Goal: Task Accomplishment & Management: Manage account settings

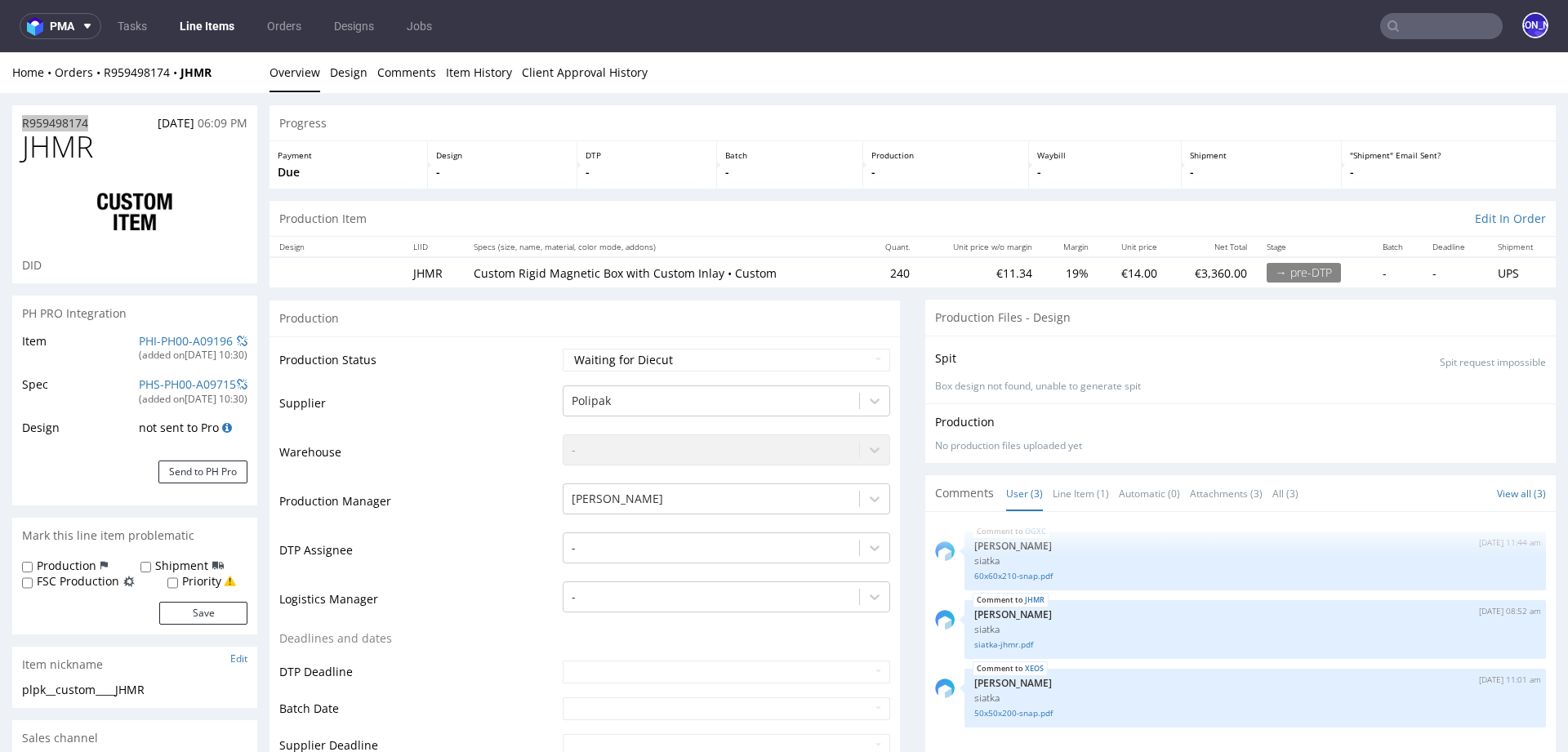
click at [1399, 23] on input "text" at bounding box center [1441, 26] width 123 height 26
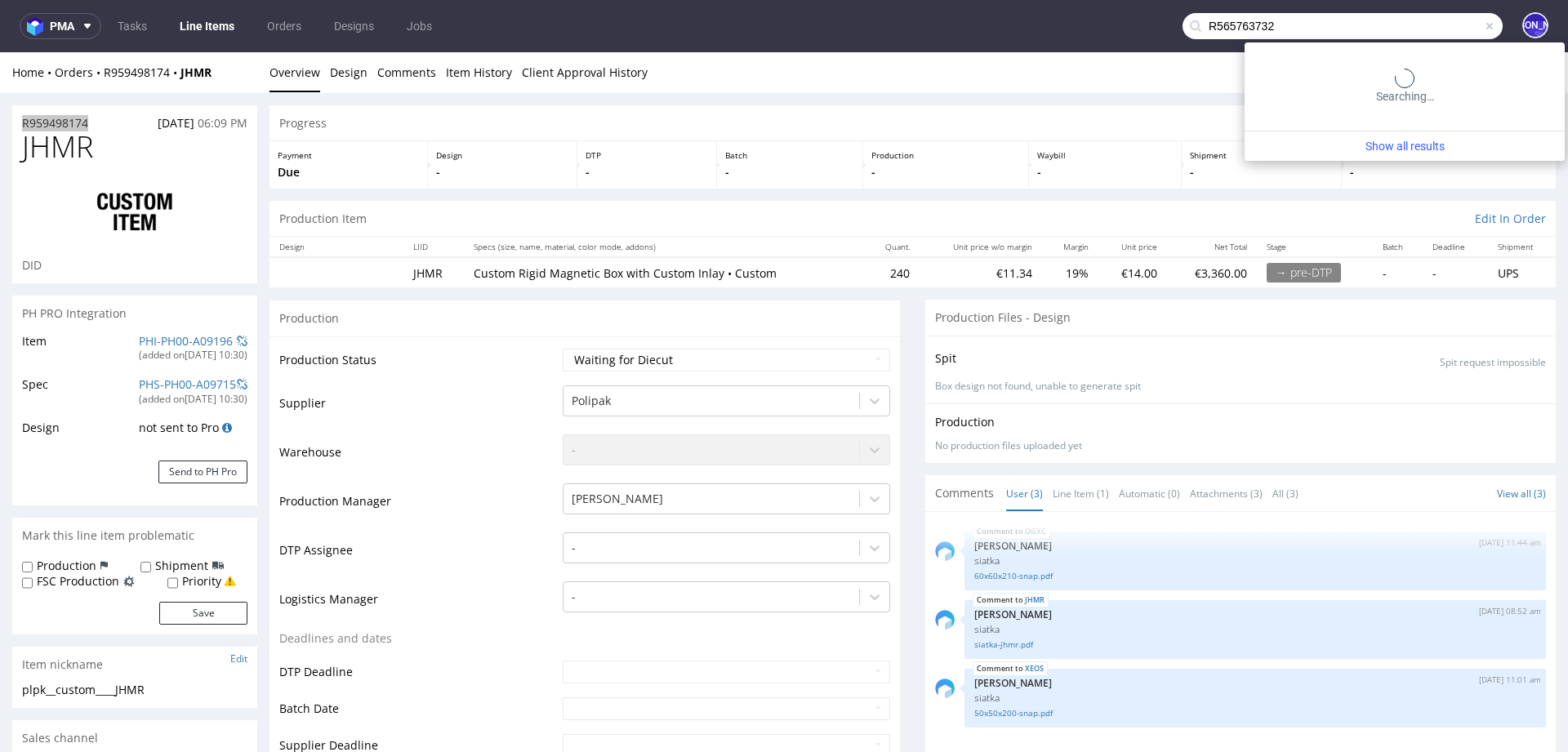
type input "R565763732"
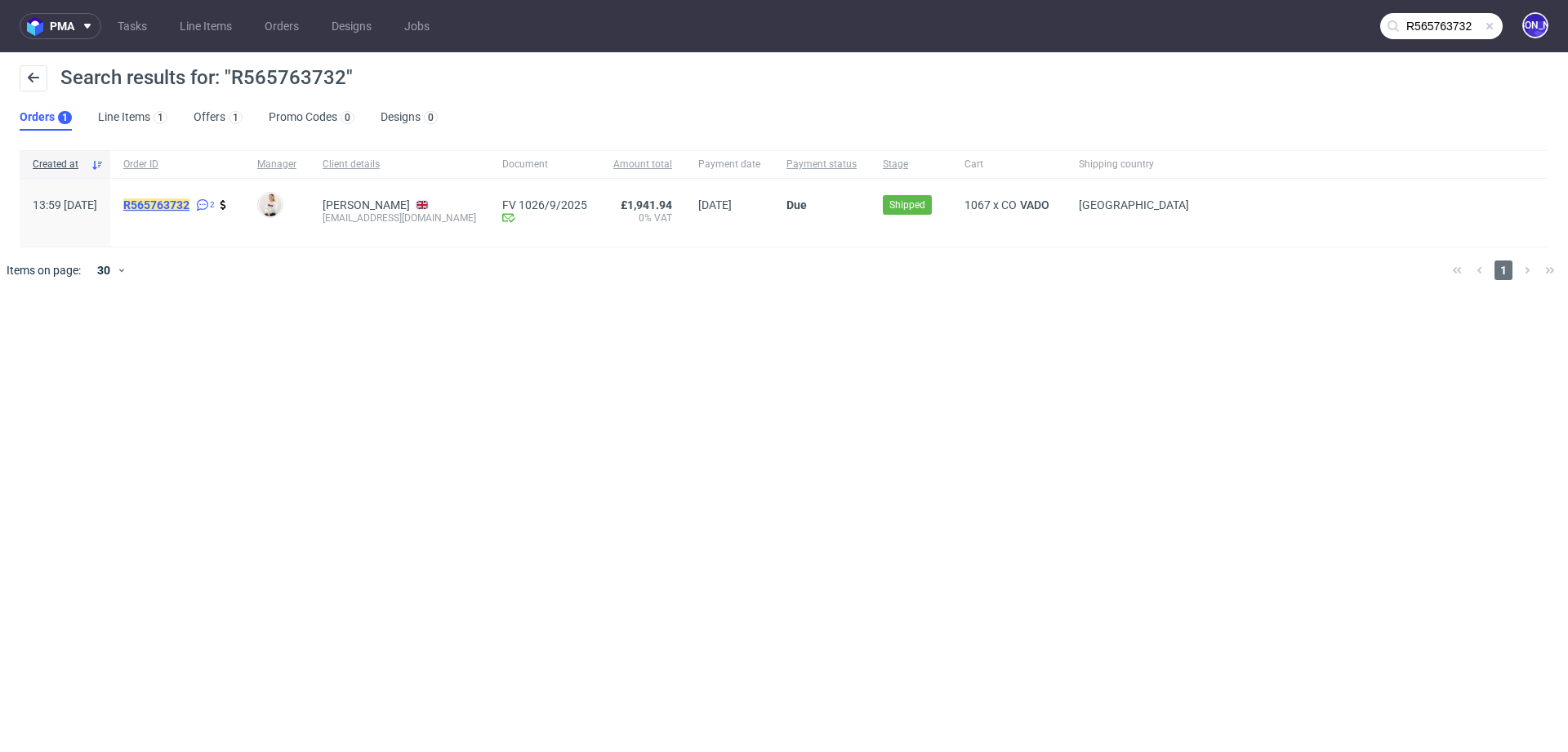
click at [179, 206] on mark "R565763732" at bounding box center [157, 205] width 66 height 13
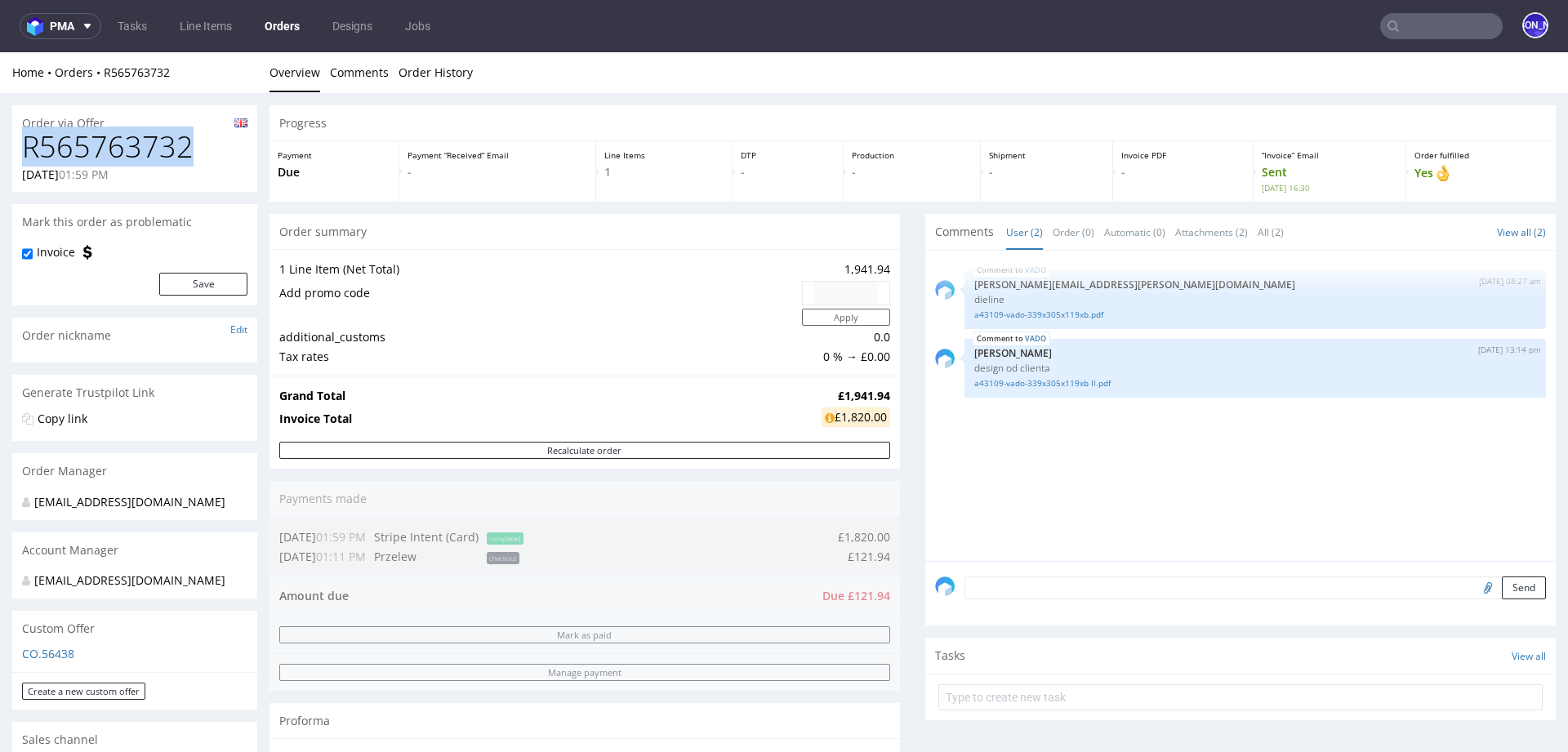
drag, startPoint x: 206, startPoint y: 143, endPoint x: 0, endPoint y: 144, distance: 206.0
copy h1 "R565763732"
click at [1416, 27] on input "text" at bounding box center [1441, 26] width 123 height 26
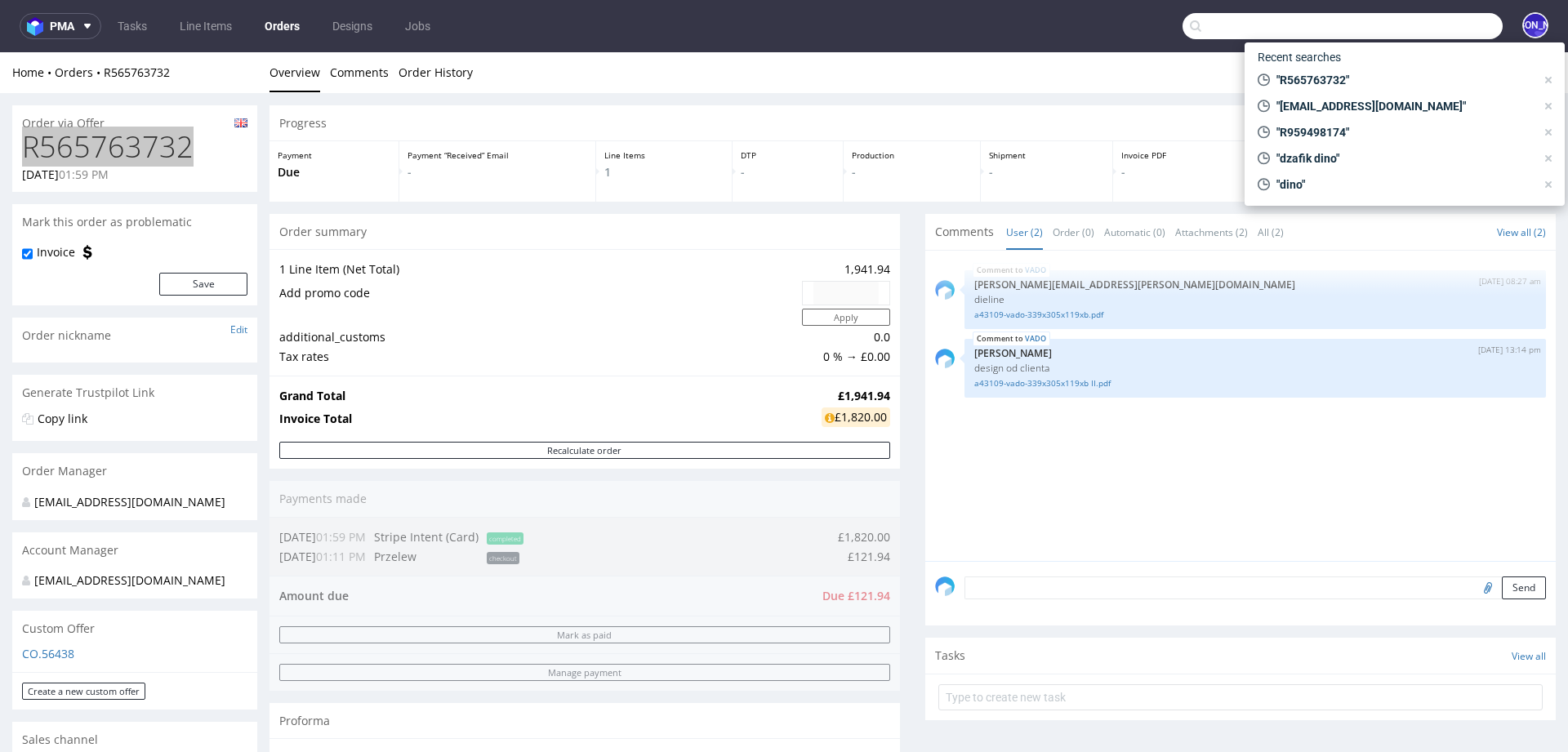
paste input "max@bluemarketmedia.co.uk"
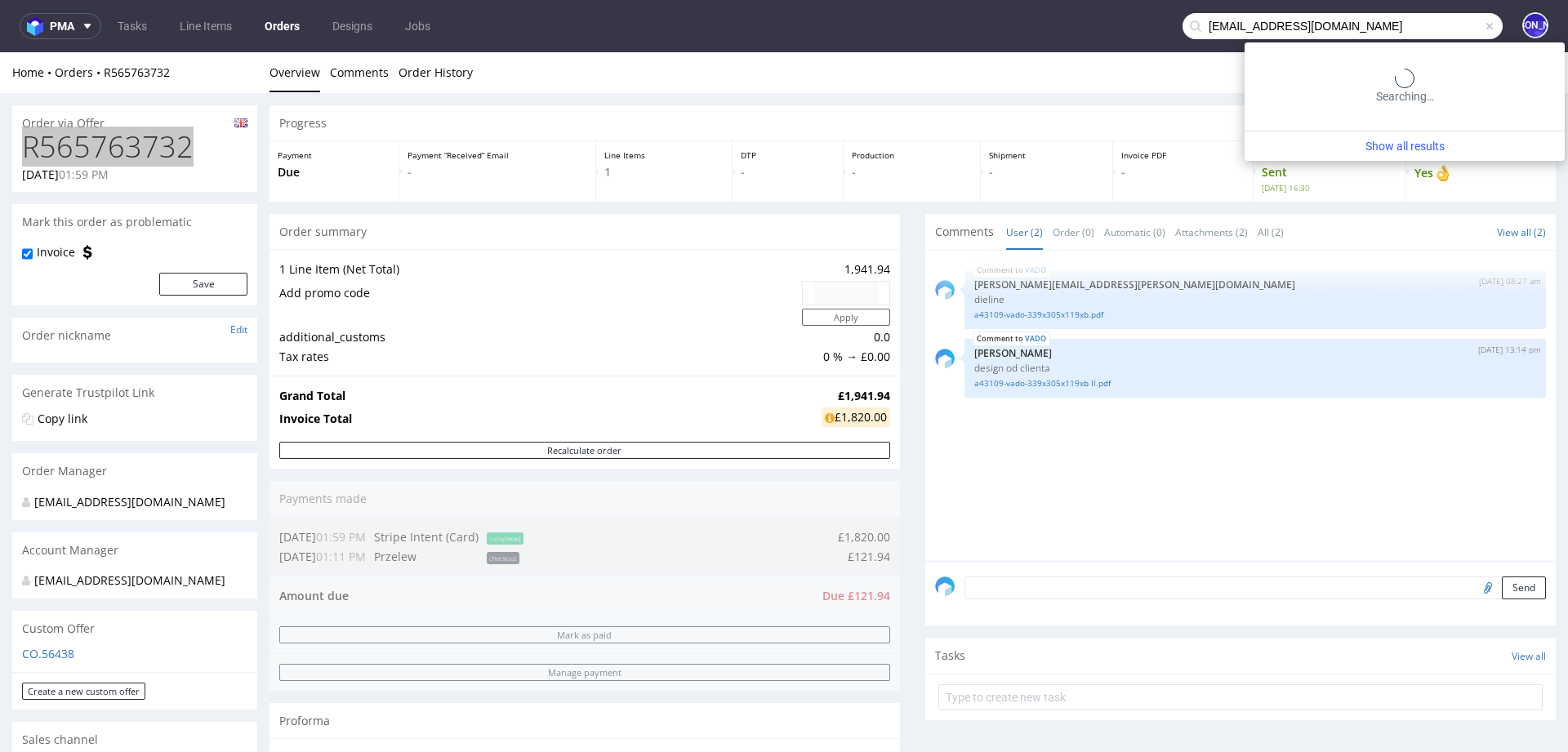
type input "max@bluemarketmedia.co.uk"
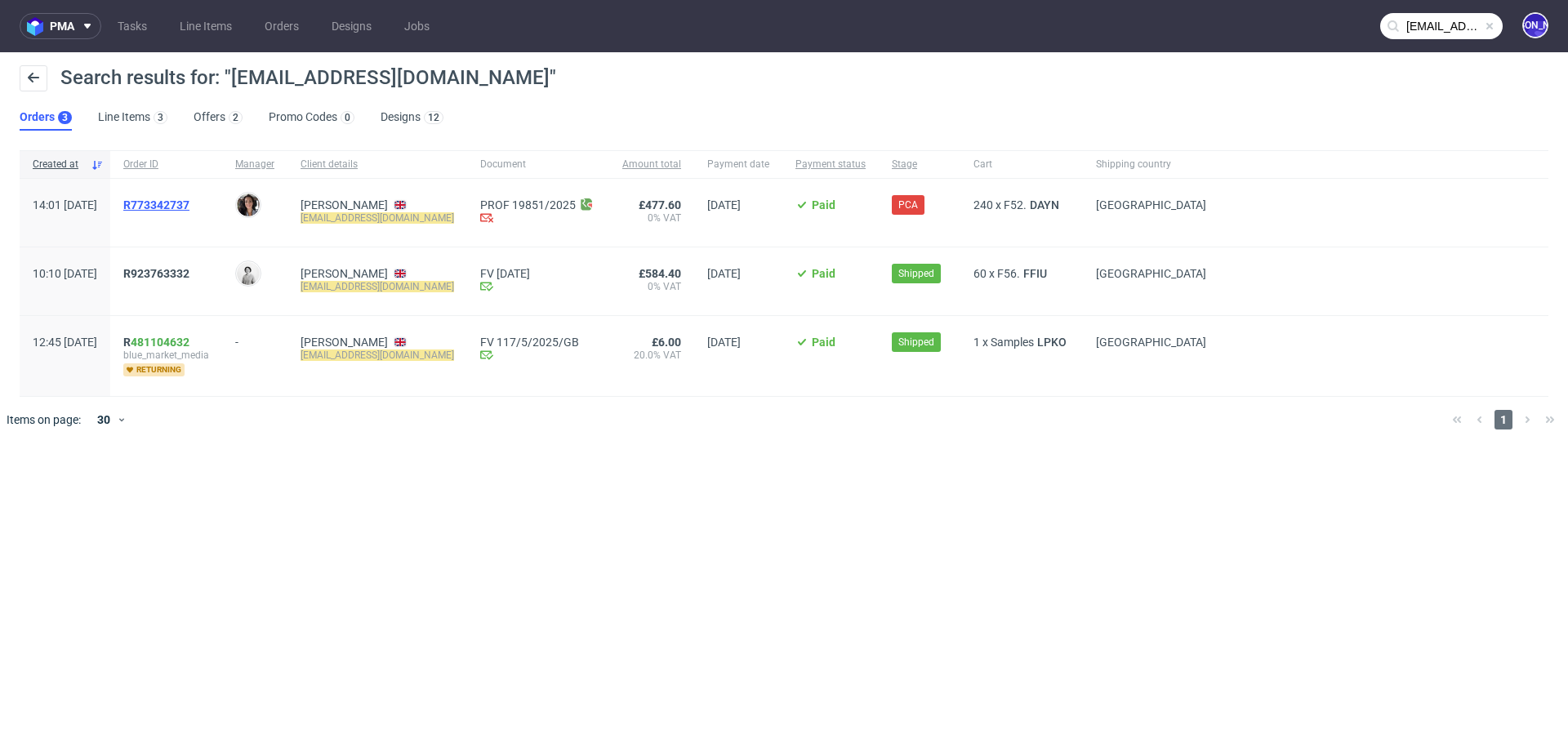
click at [186, 201] on span "R773342737" at bounding box center [157, 205] width 66 height 13
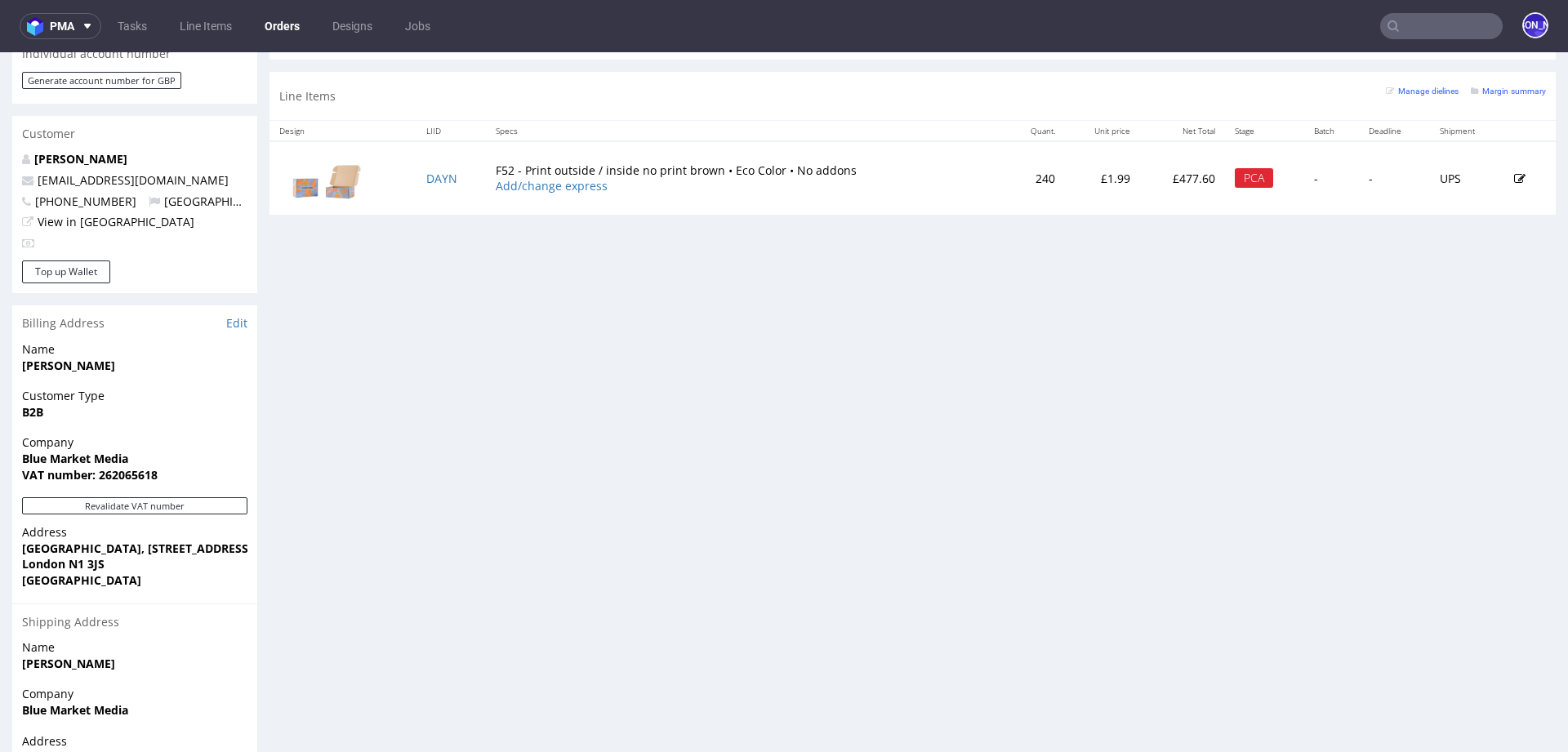
scroll to position [881, 0]
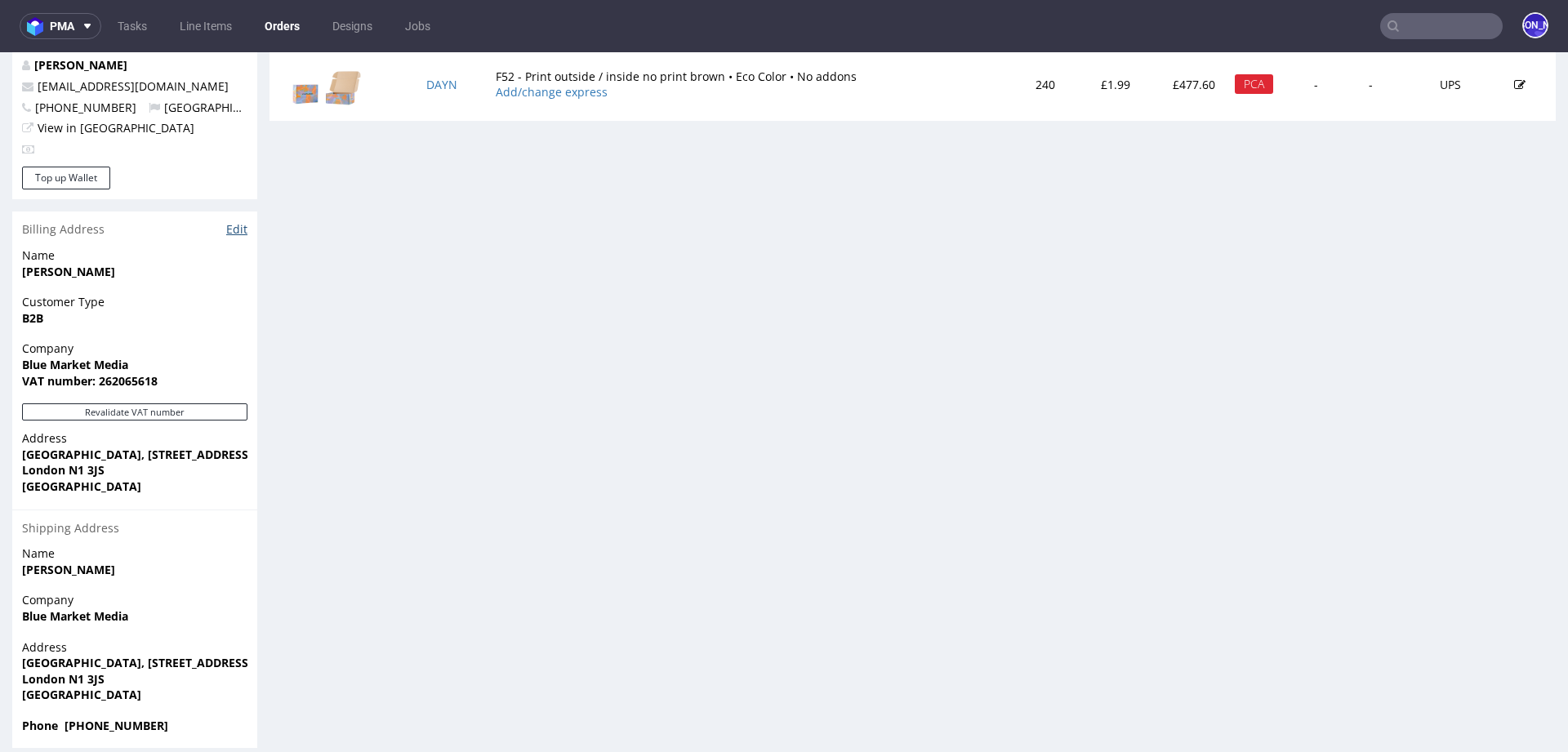
click at [231, 221] on link "Edit" at bounding box center [237, 229] width 21 height 17
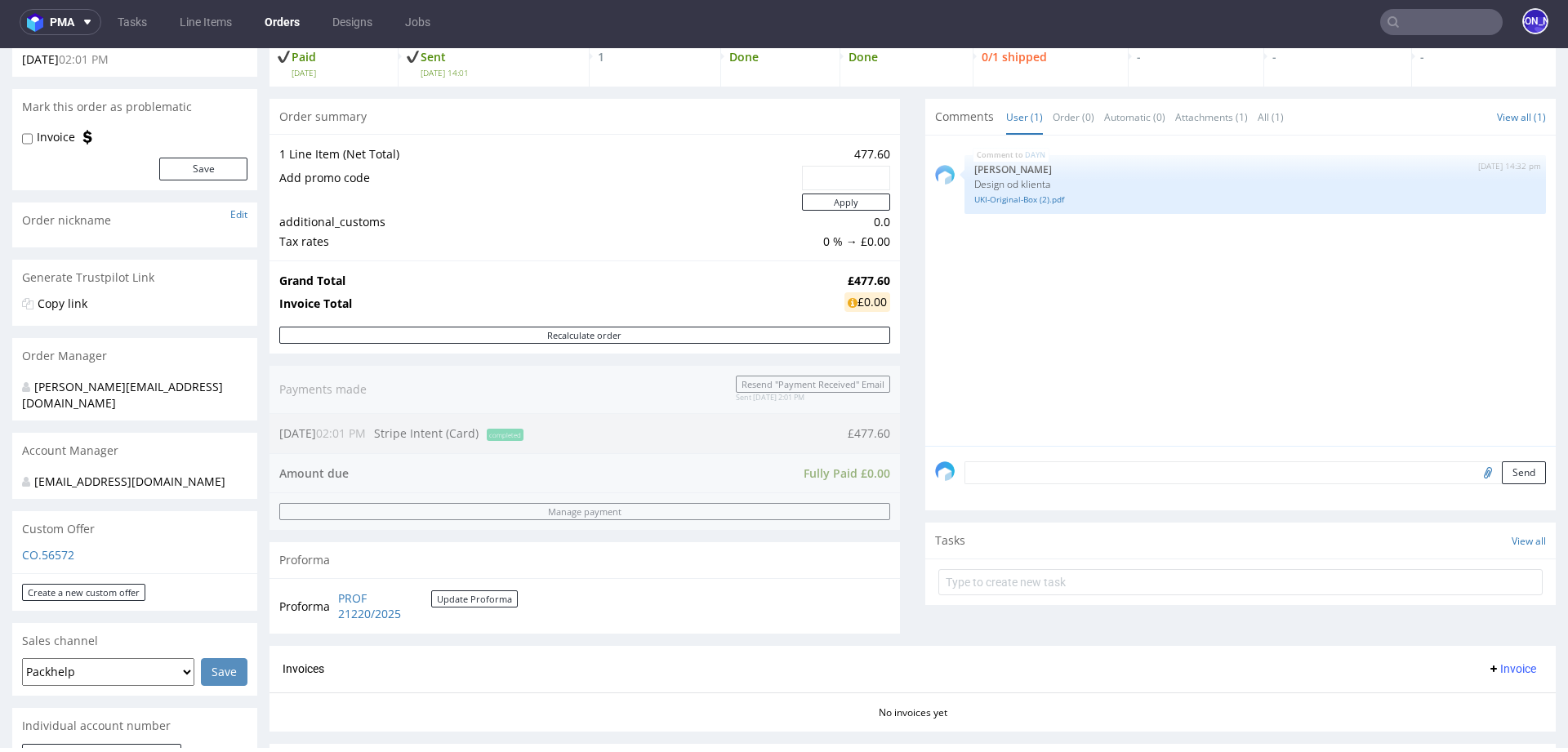
scroll to position [105, 0]
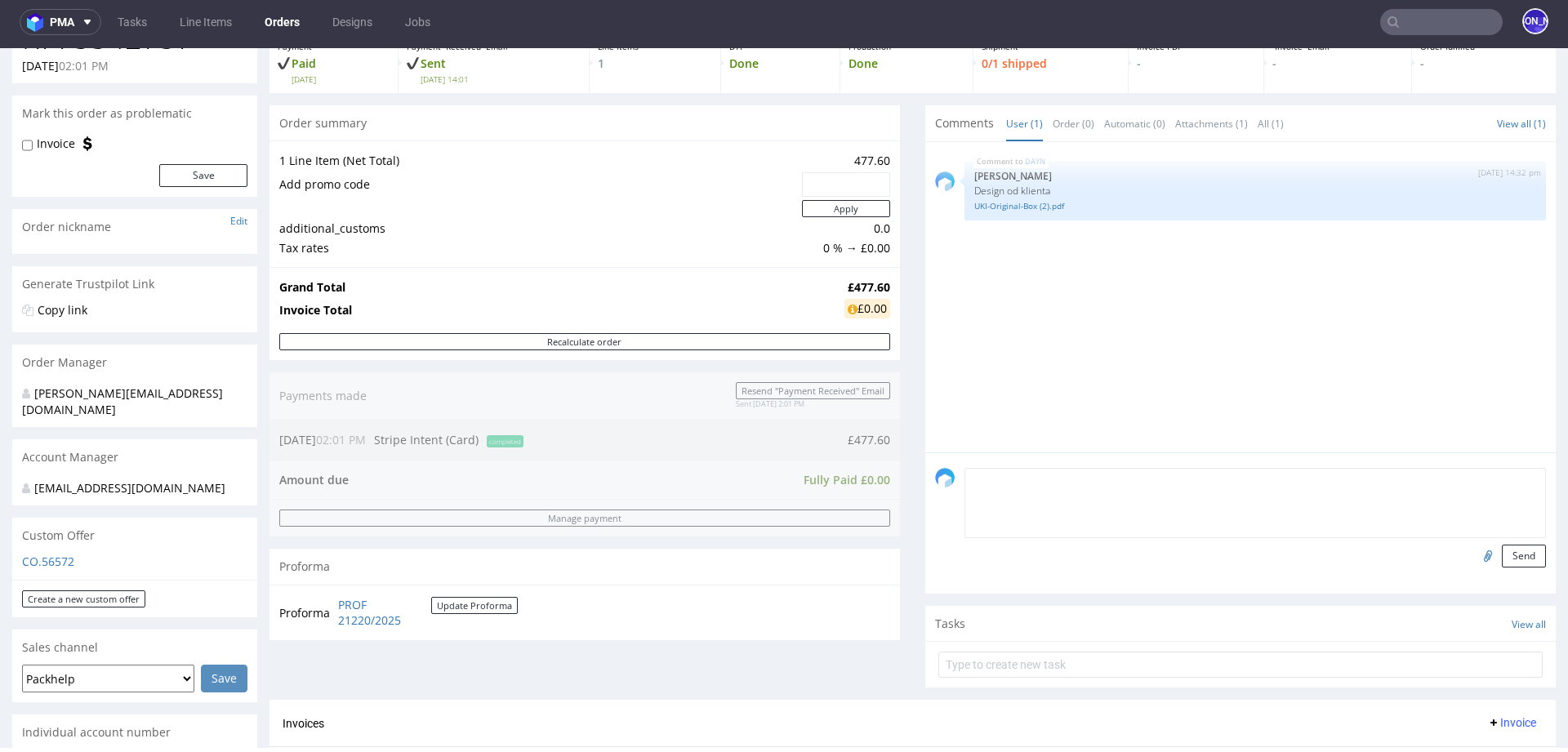
click at [1054, 478] on textarea at bounding box center [1254, 503] width 581 height 71
paste textarea "Mail Handling International Ltd 82 Feeder Road Bristol UK BS2 0TQ"
click at [964, 480] on textarea "Mail Handling International Ltd 82 Feeder Road Bristol UK BS2 0TQ" at bounding box center [1254, 503] width 581 height 71
click at [1019, 482] on textarea "Updated adress Mail Handling International Ltd 82 Feeder Road Bristol UK BS2 0TQ" at bounding box center [1254, 503] width 581 height 71
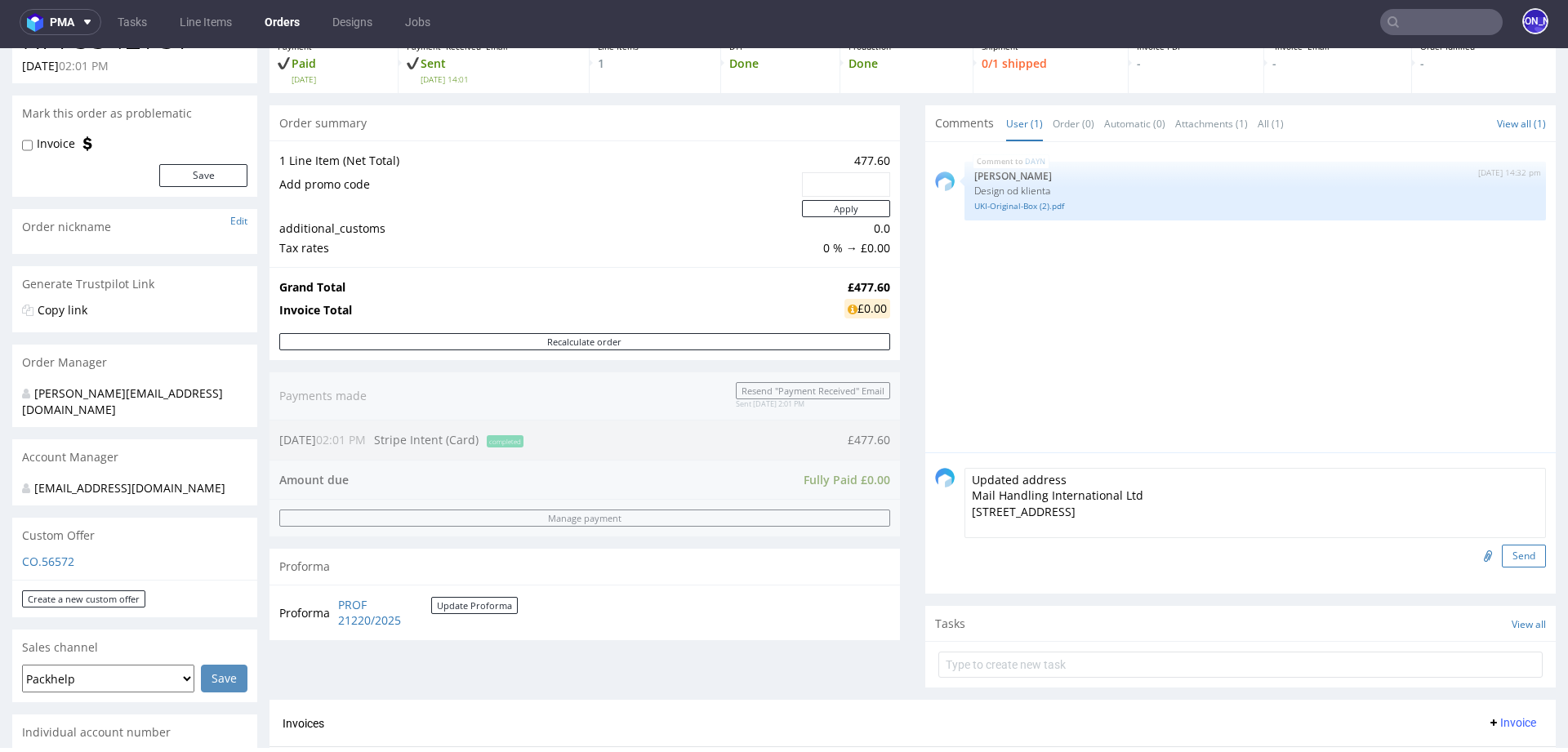
type textarea "Updated address Mail Handling International Ltd 82 Feeder Road Bristol UK BS2 0…"
click at [1502, 552] on button "Send" at bounding box center [1524, 556] width 44 height 23
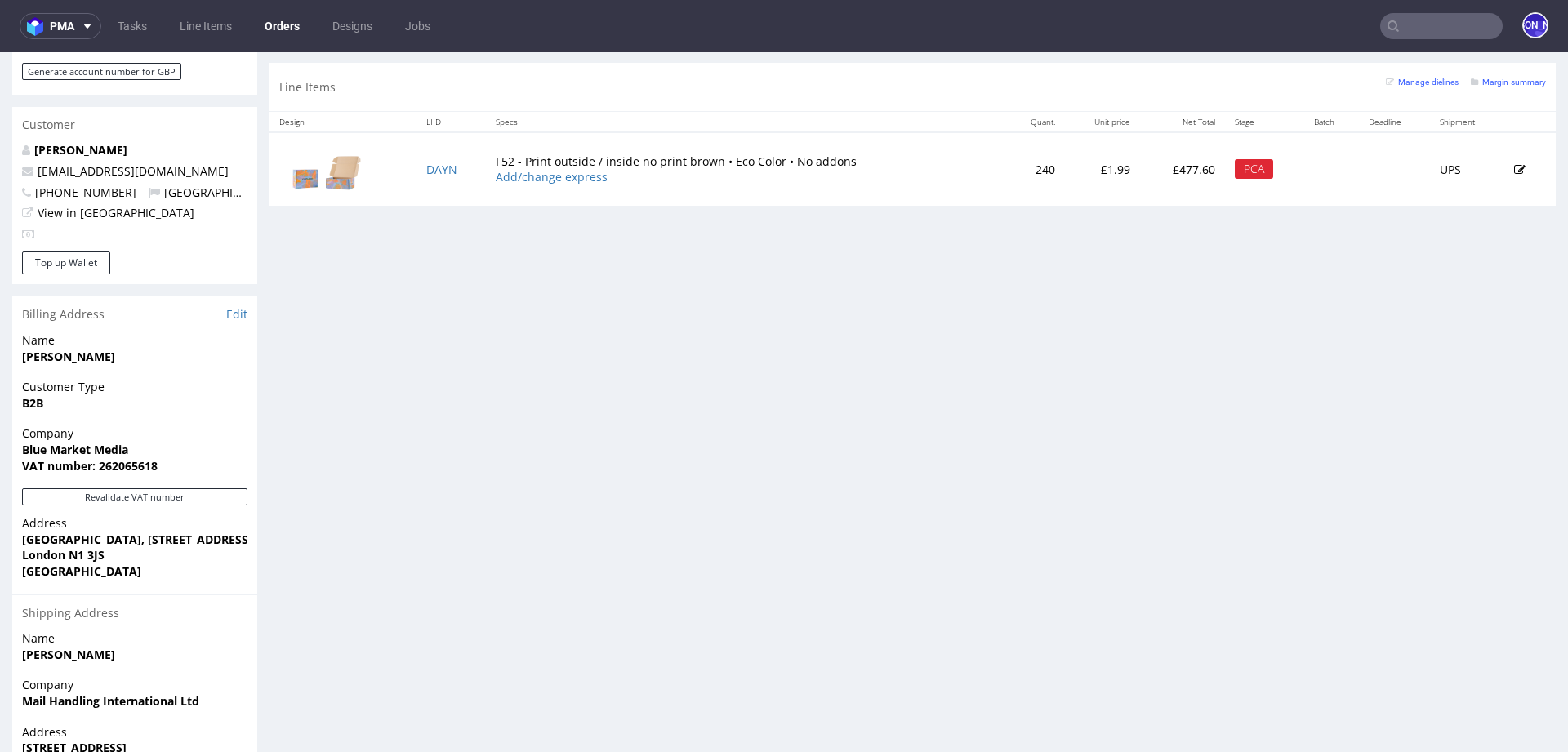
scroll to position [788, 0]
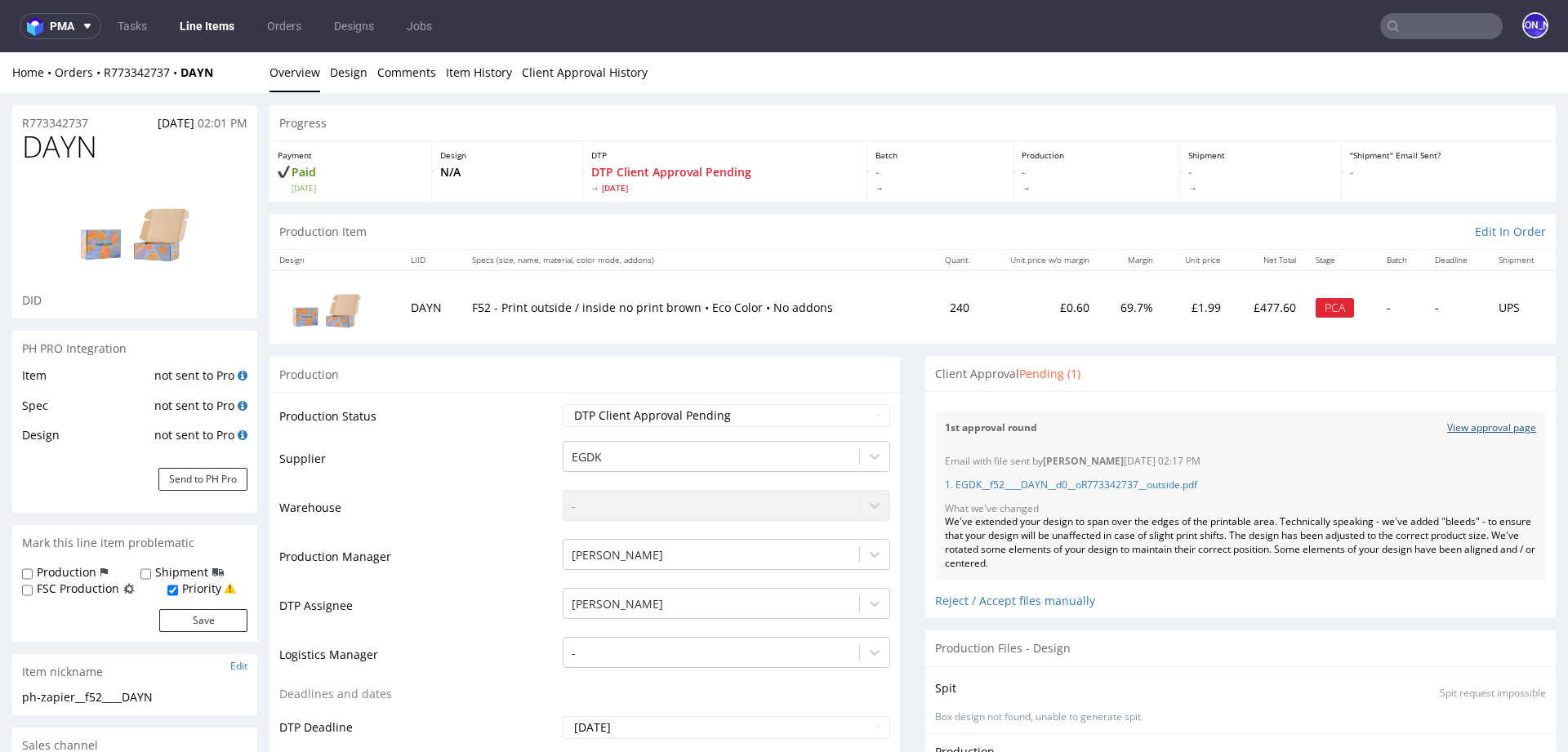
click at [1456, 428] on link "View approval page" at bounding box center [1491, 429] width 89 height 14
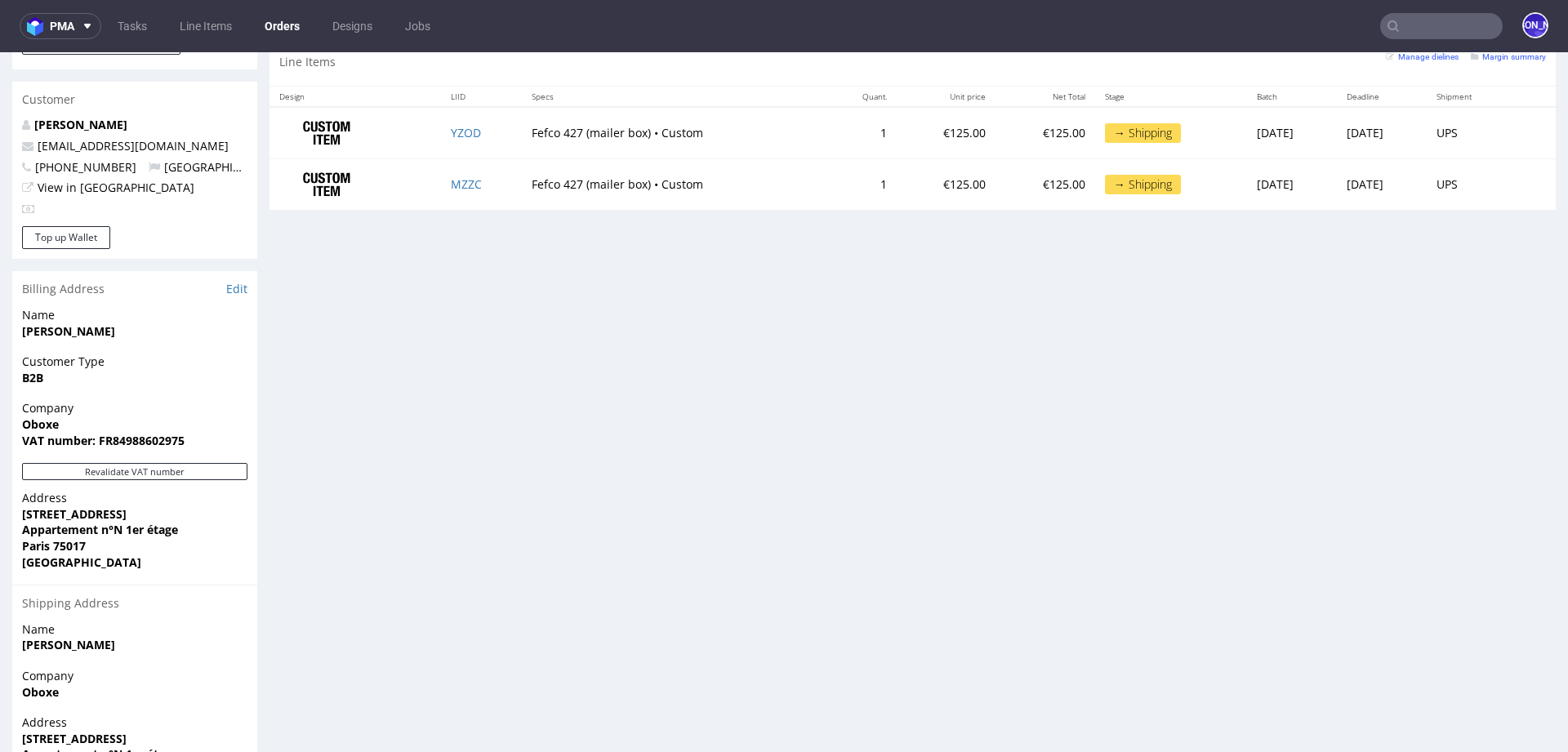
scroll to position [828, 0]
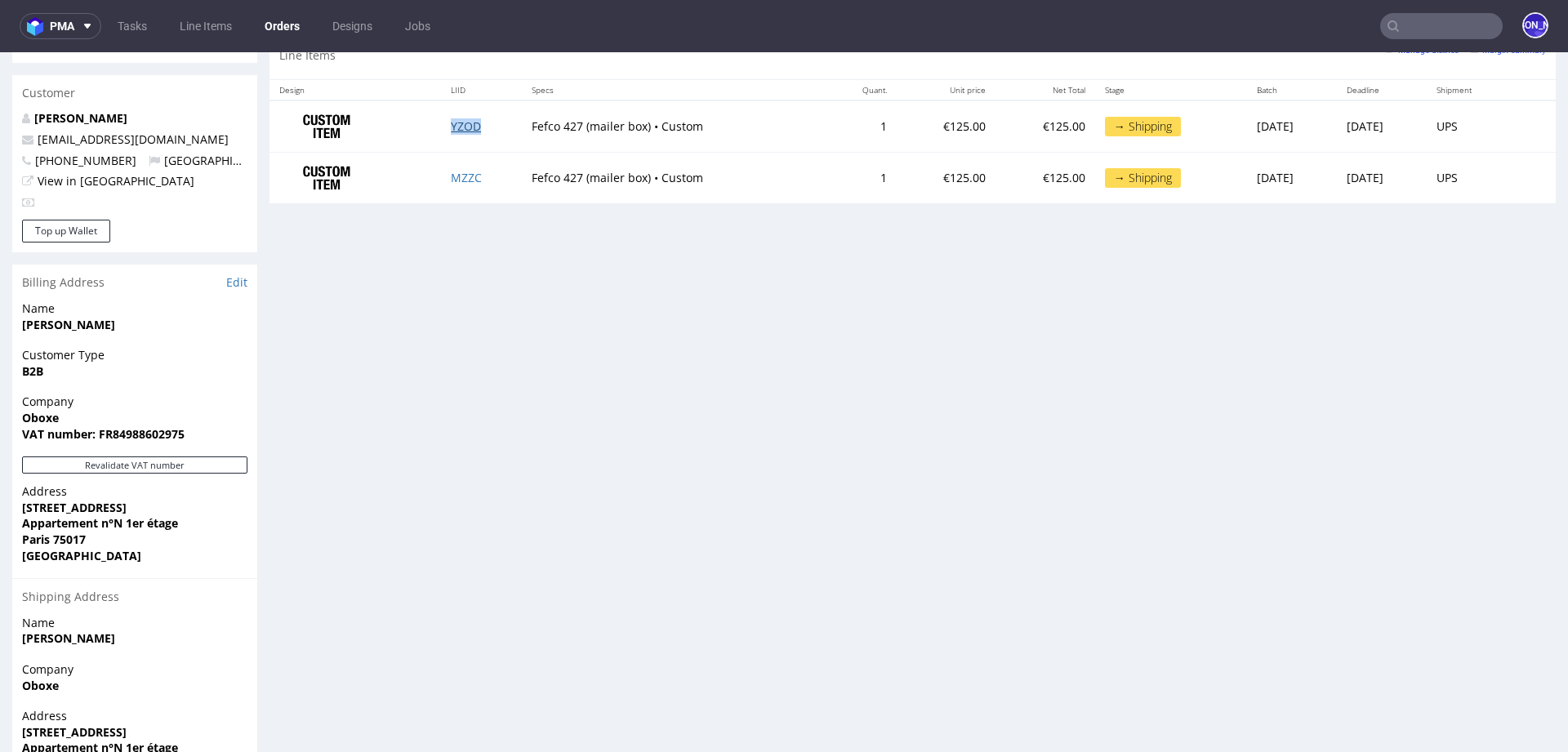
click at [455, 122] on link "YZOD" at bounding box center [465, 126] width 30 height 16
click at [450, 170] on link "MZZC" at bounding box center [466, 178] width 31 height 16
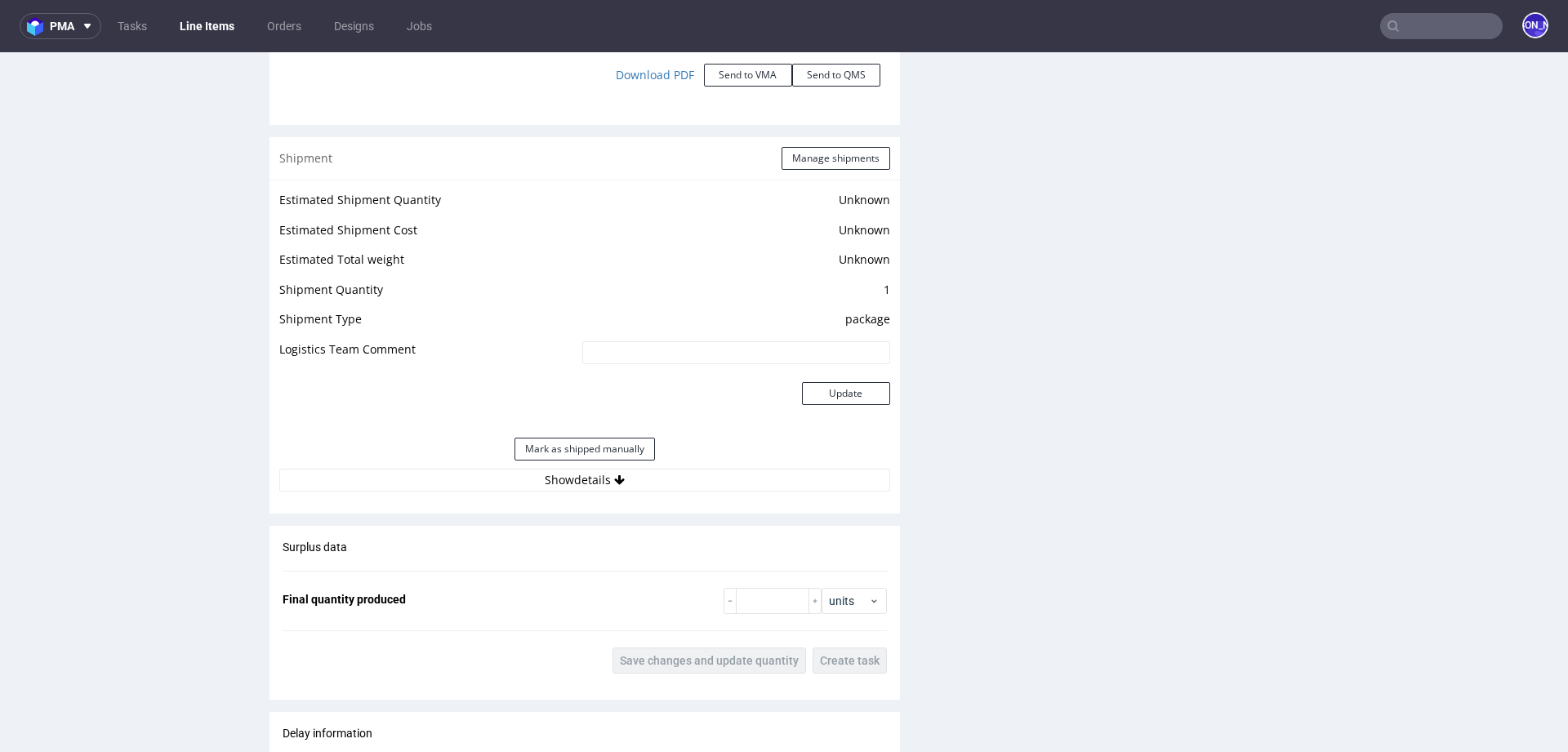
scroll to position [2042, 0]
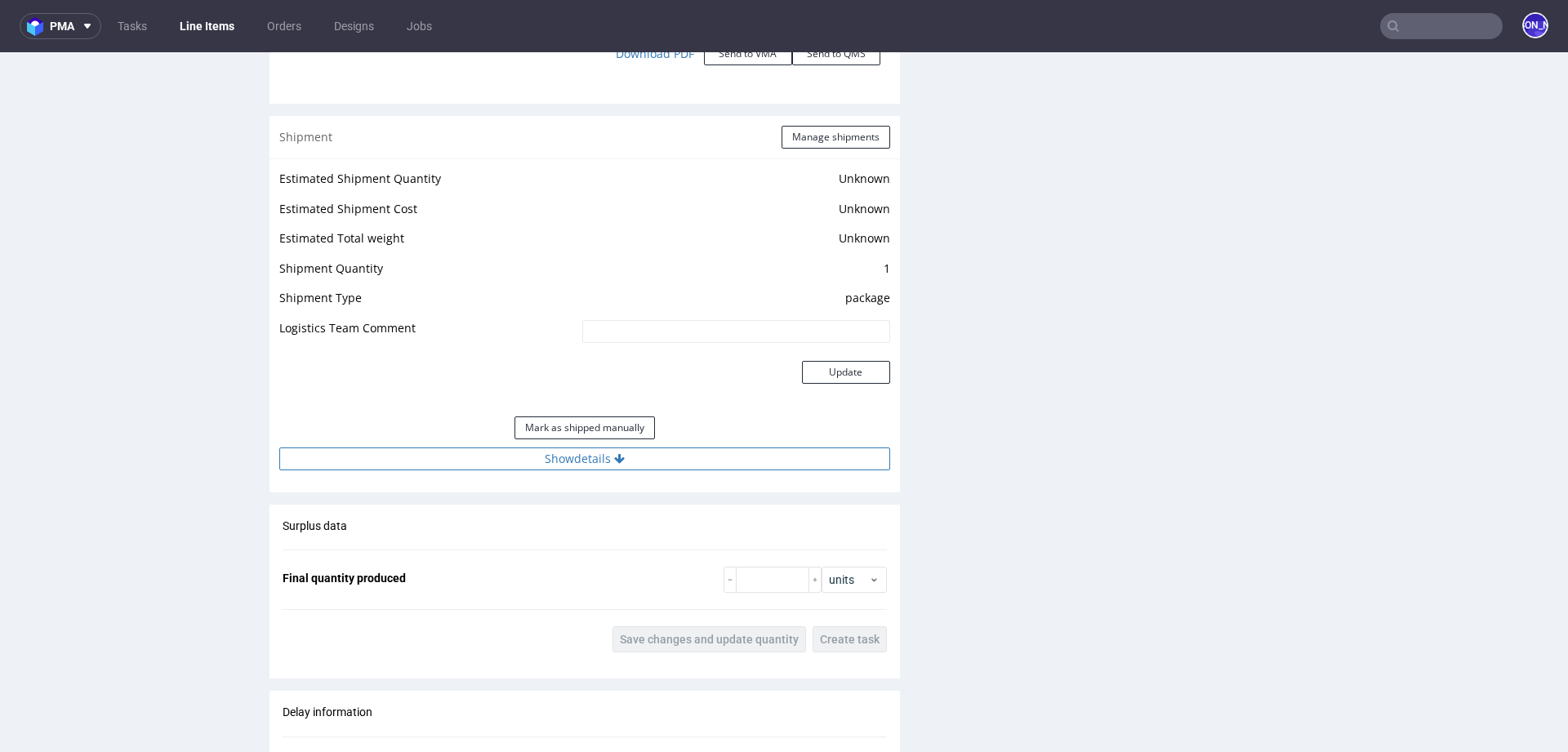
click at [585, 462] on button "Show details" at bounding box center [585, 459] width 611 height 23
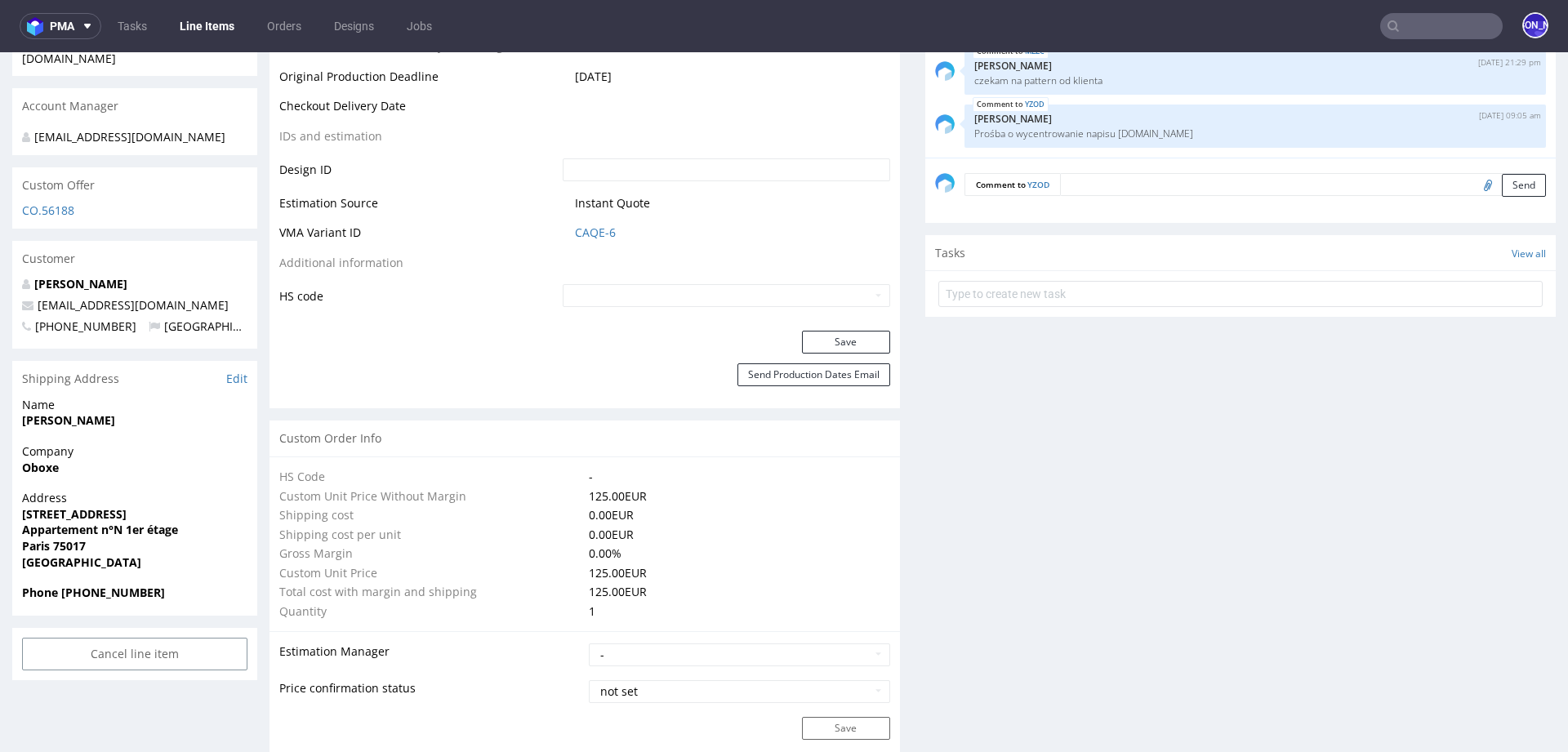
scroll to position [0, 0]
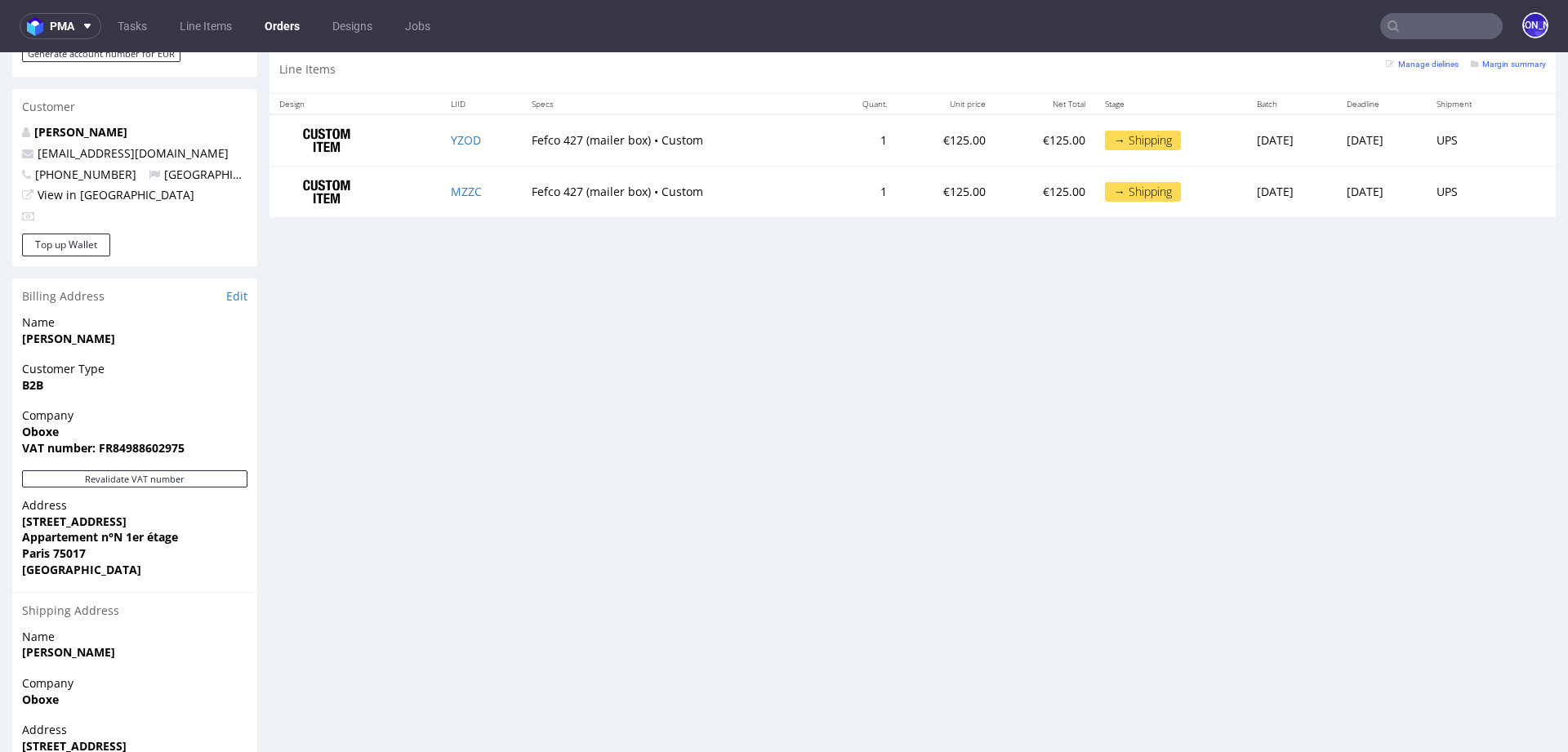
scroll to position [813, 0]
click at [1232, 347] on div "Progress Payment Paid [DATE] Payment “Received” Email Sent [DATE] 10:57 Line It…" at bounding box center [912, 70] width 1286 height 1556
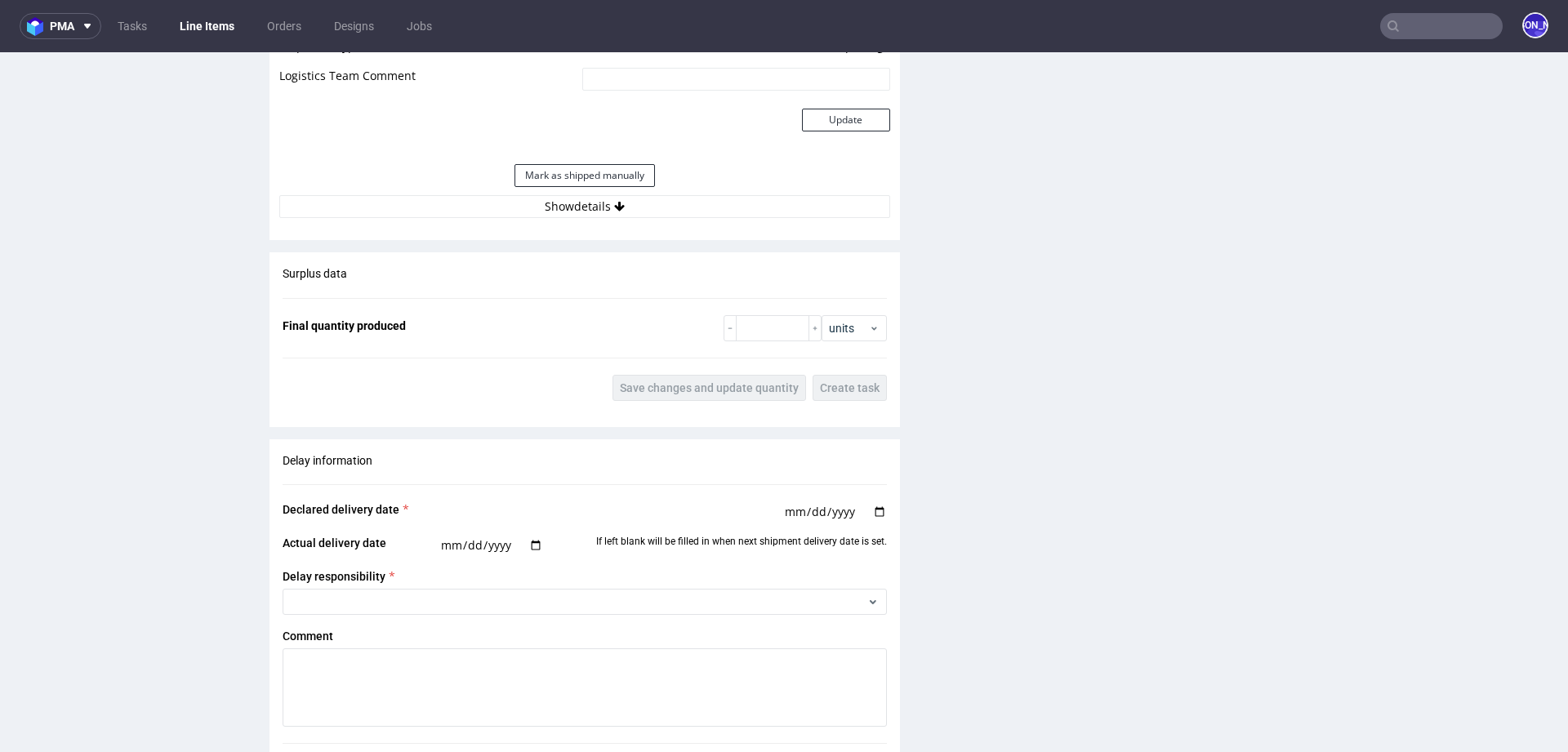
scroll to position [2232, 0]
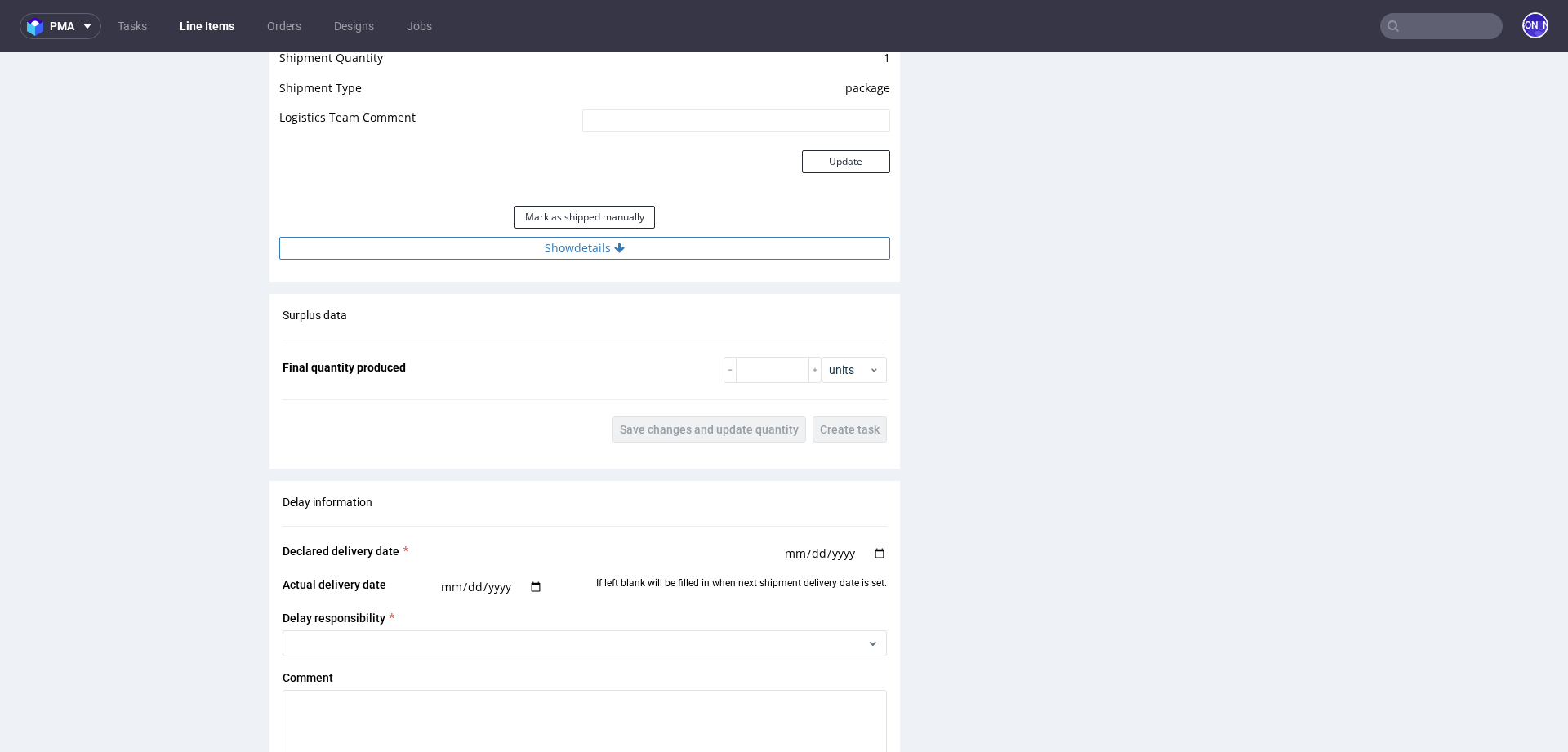
click at [622, 249] on button "Show details" at bounding box center [585, 248] width 611 height 23
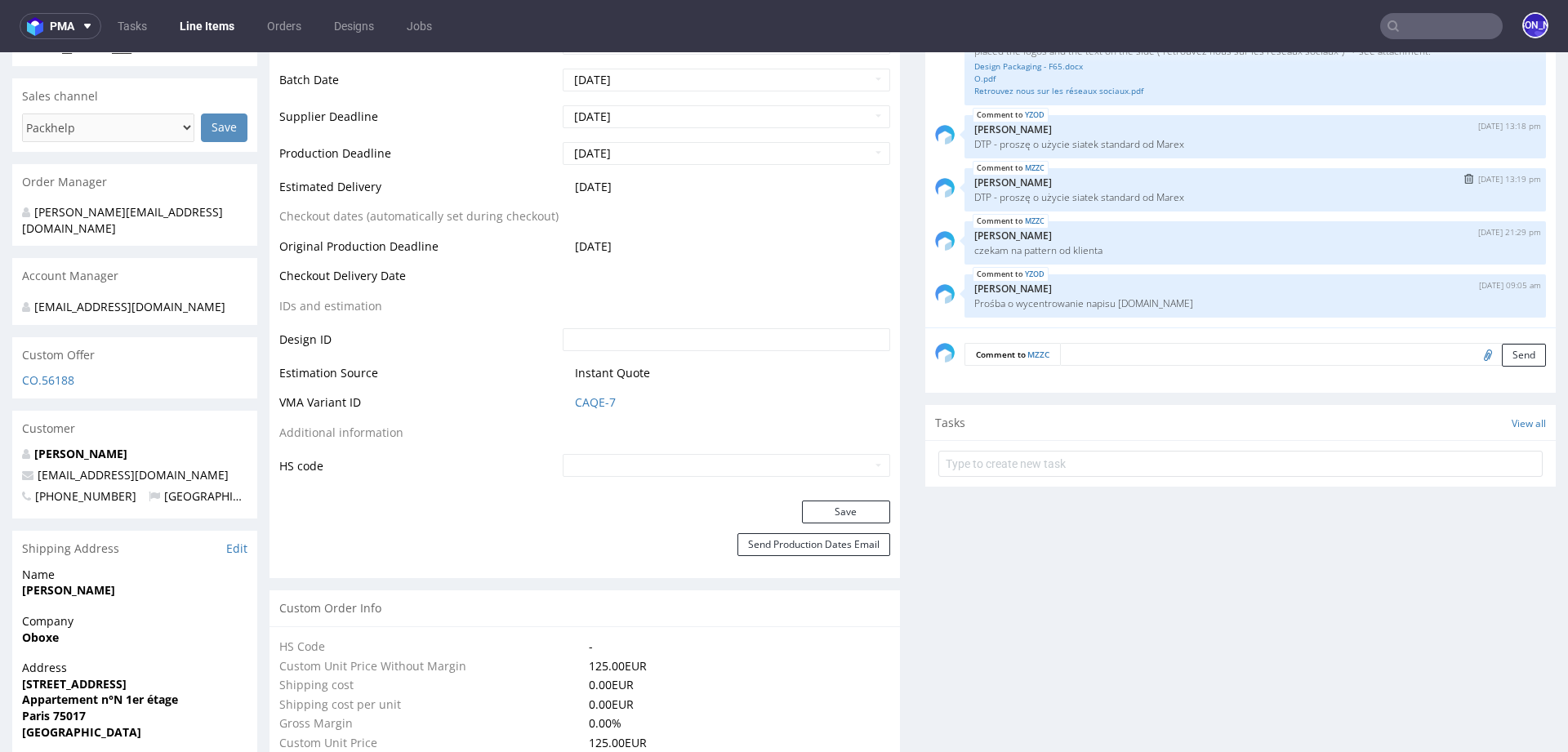
scroll to position [588, 0]
